Goal: Check status: Check status

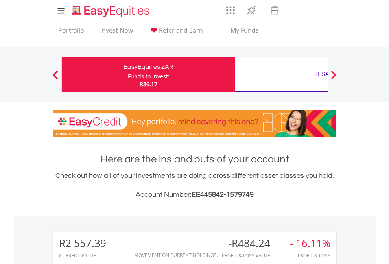
scroll to position [76, 124]
click at [128, 74] on div "Funds to invest:" at bounding box center [149, 76] width 42 height 8
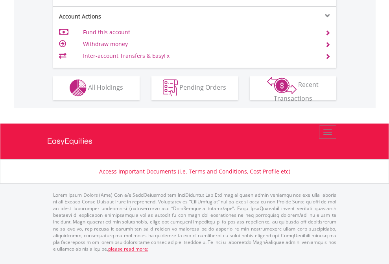
scroll to position [736, 0]
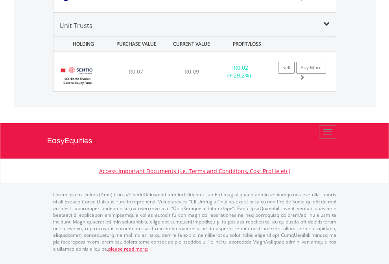
scroll to position [76, 124]
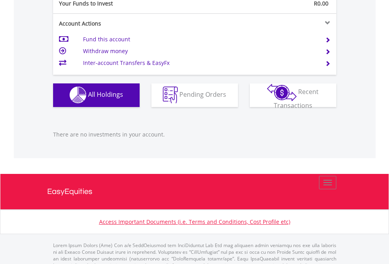
scroll to position [779, 0]
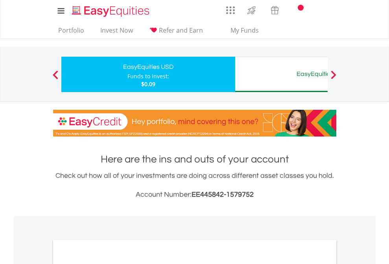
scroll to position [473, 0]
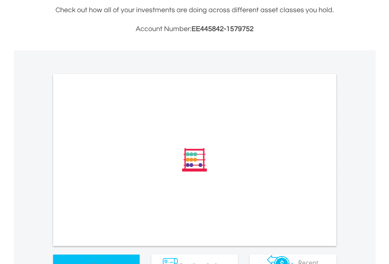
click at [88, 261] on span "All Holdings" at bounding box center [105, 265] width 35 height 9
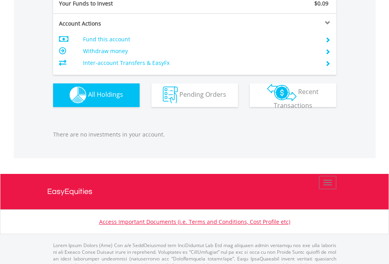
scroll to position [779, 0]
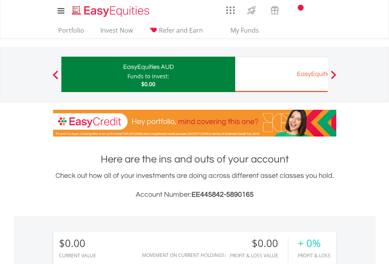
scroll to position [76, 124]
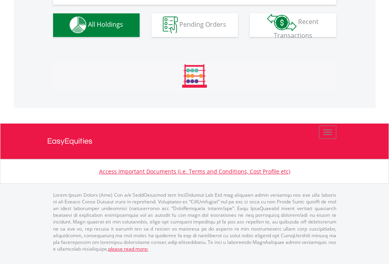
scroll to position [779, 0]
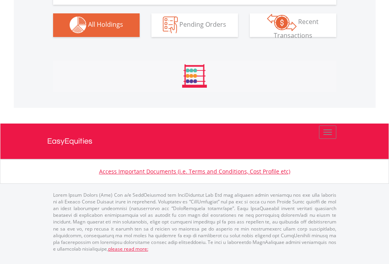
scroll to position [779, 0]
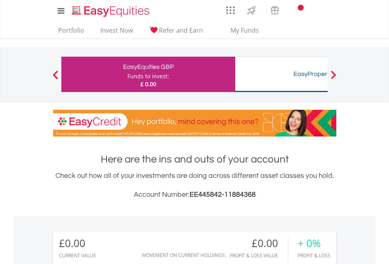
scroll to position [76, 124]
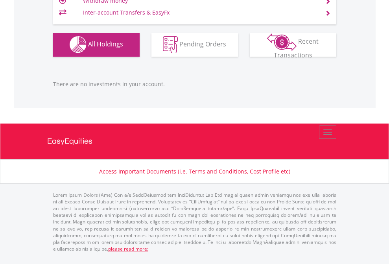
scroll to position [779, 0]
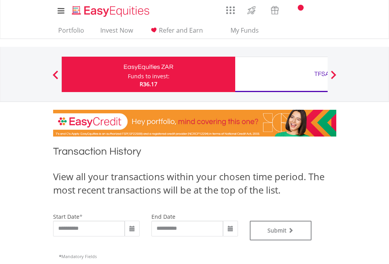
type input "**********"
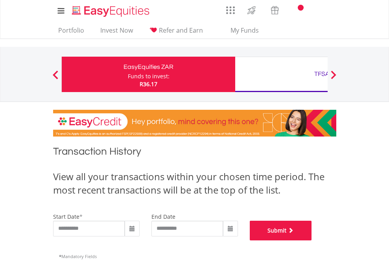
click at [312, 240] on button "Submit" at bounding box center [281, 231] width 62 height 20
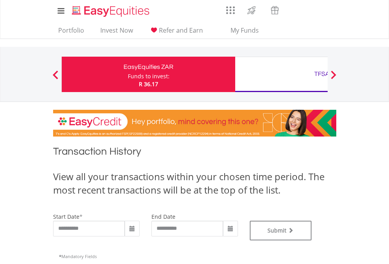
click at [281, 74] on div "TFSA" at bounding box center [322, 73] width 164 height 11
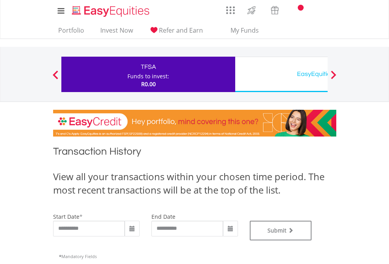
type input "**********"
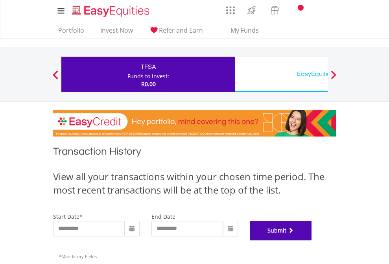
click at [312, 240] on button "Submit" at bounding box center [281, 231] width 62 height 20
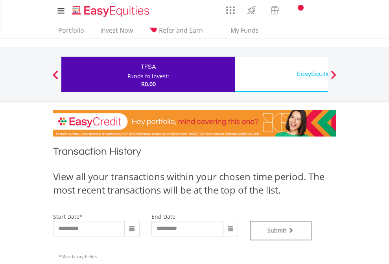
click at [281, 74] on div "EasyEquities USD" at bounding box center [322, 73] width 164 height 11
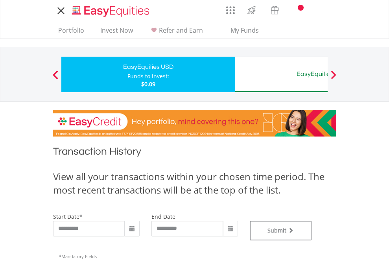
type input "**********"
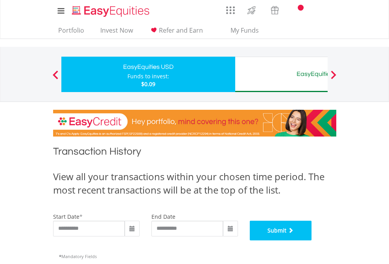
click at [312, 240] on button "Submit" at bounding box center [281, 231] width 62 height 20
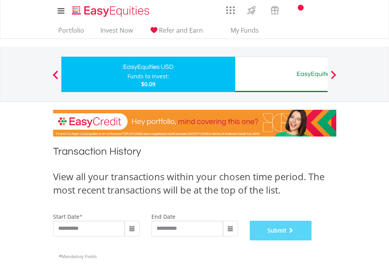
scroll to position [319, 0]
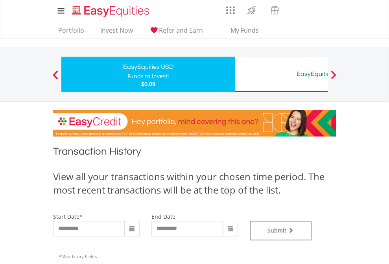
click at [281, 74] on div "EasyEquities AUD" at bounding box center [322, 73] width 164 height 11
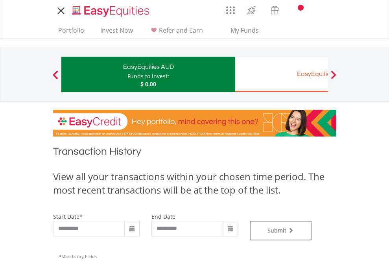
type input "**********"
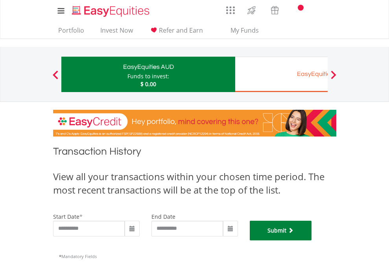
click at [312, 240] on button "Submit" at bounding box center [281, 231] width 62 height 20
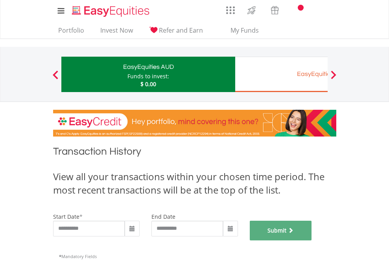
scroll to position [319, 0]
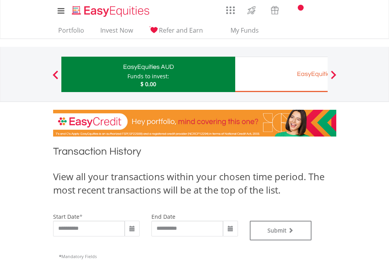
click at [281, 74] on div "EasyEquities EUR" at bounding box center [322, 73] width 164 height 11
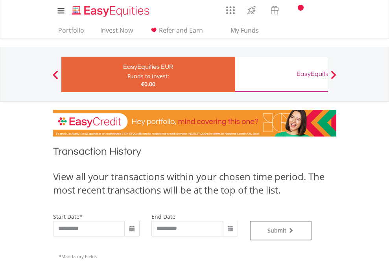
type input "**********"
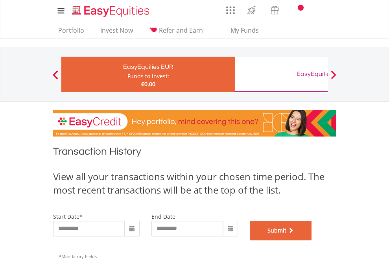
click at [312, 240] on button "Submit" at bounding box center [281, 231] width 62 height 20
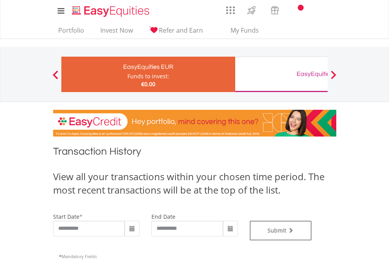
click at [281, 74] on div "EasyEquities GBP" at bounding box center [322, 73] width 164 height 11
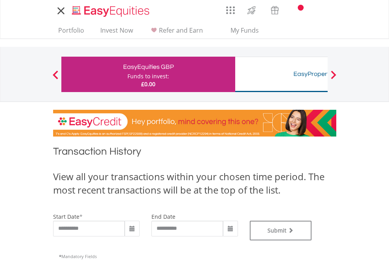
type input "**********"
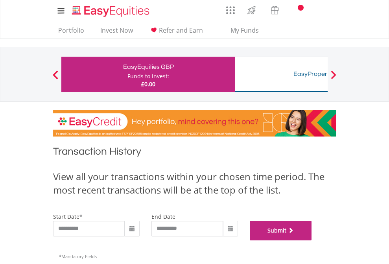
click at [312, 240] on button "Submit" at bounding box center [281, 231] width 62 height 20
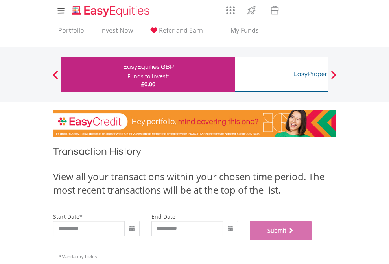
scroll to position [319, 0]
